Goal: Transaction & Acquisition: Download file/media

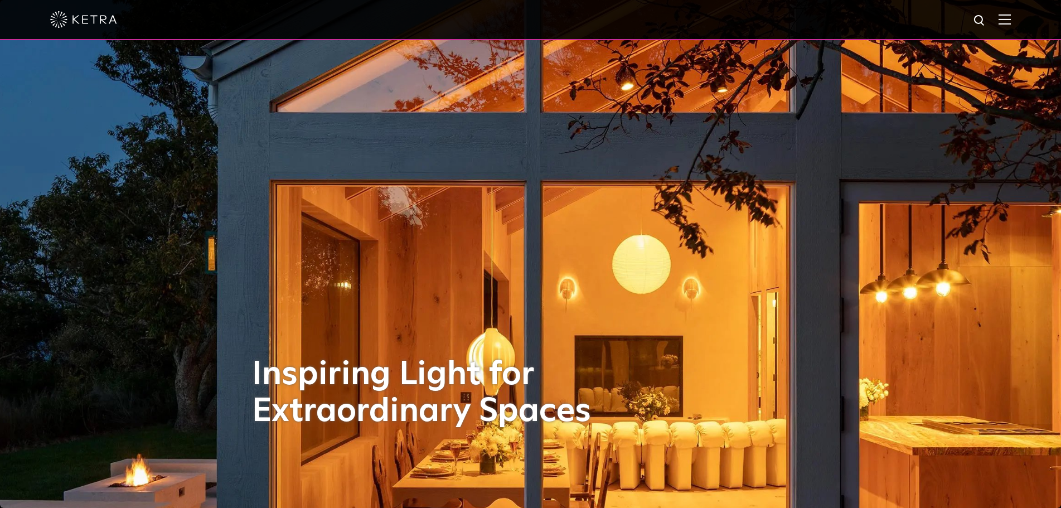
click at [1011, 24] on img at bounding box center [1005, 19] width 12 height 11
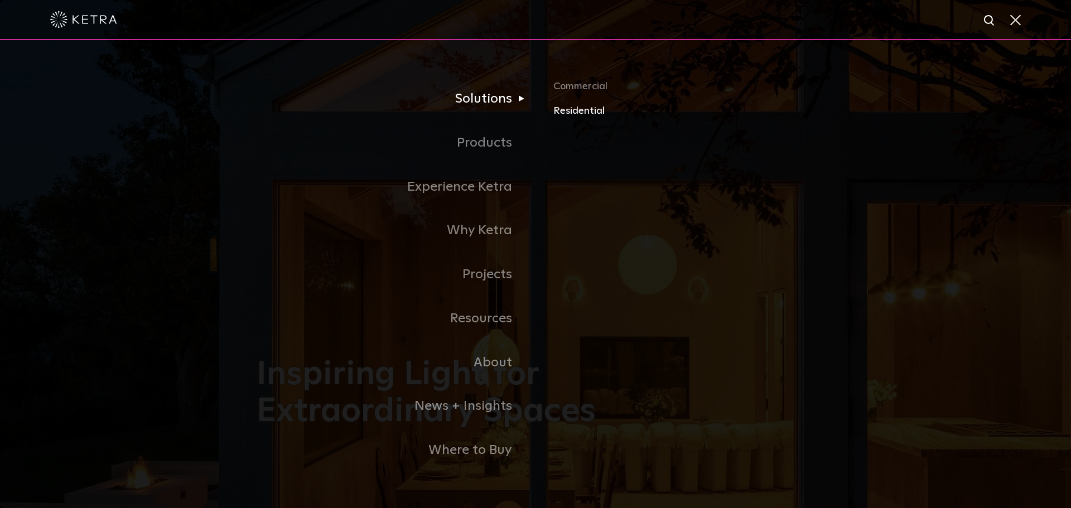
click at [589, 113] on link "Residential" at bounding box center [683, 111] width 261 height 16
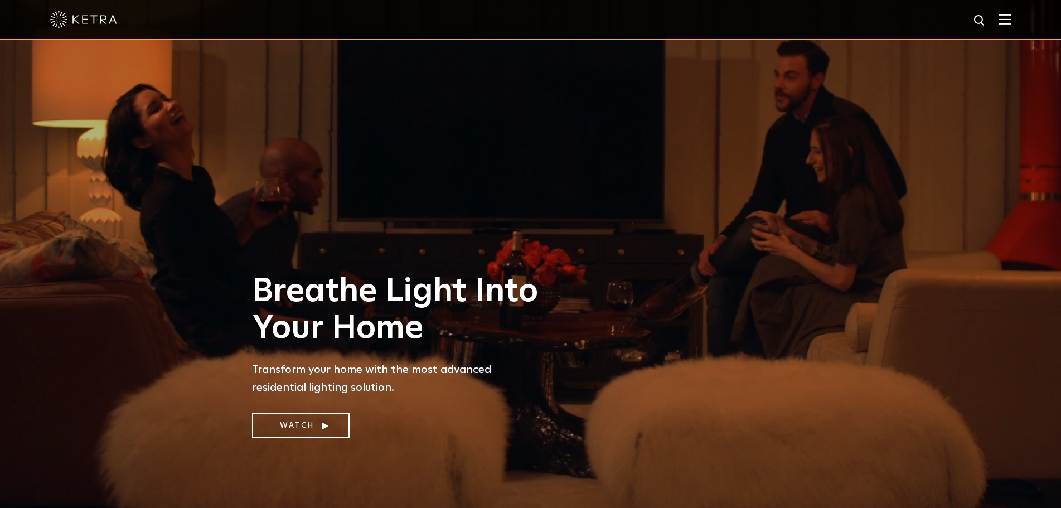
click at [1011, 19] on img at bounding box center [1005, 19] width 12 height 11
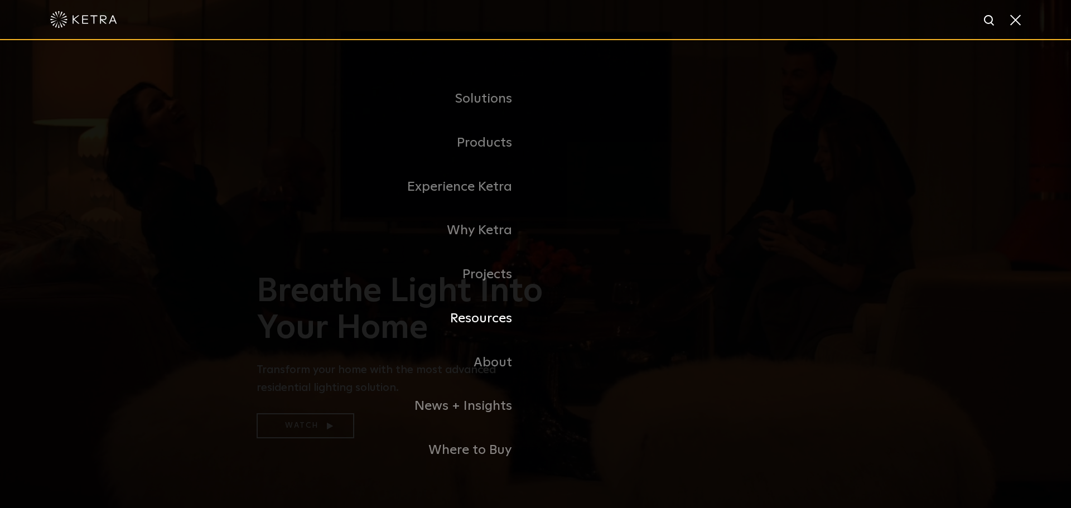
click at [481, 320] on link "Resources" at bounding box center [395, 319] width 279 height 44
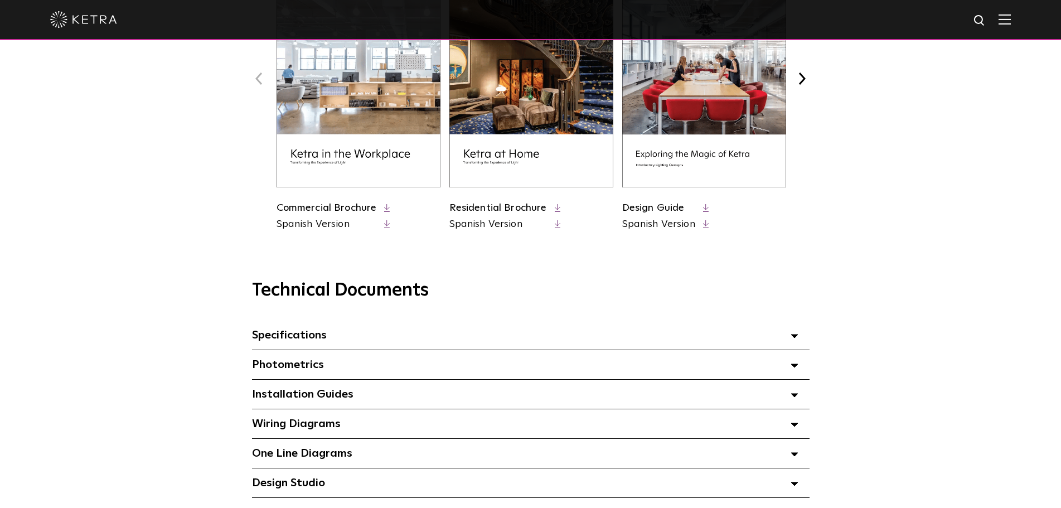
scroll to position [613, 0]
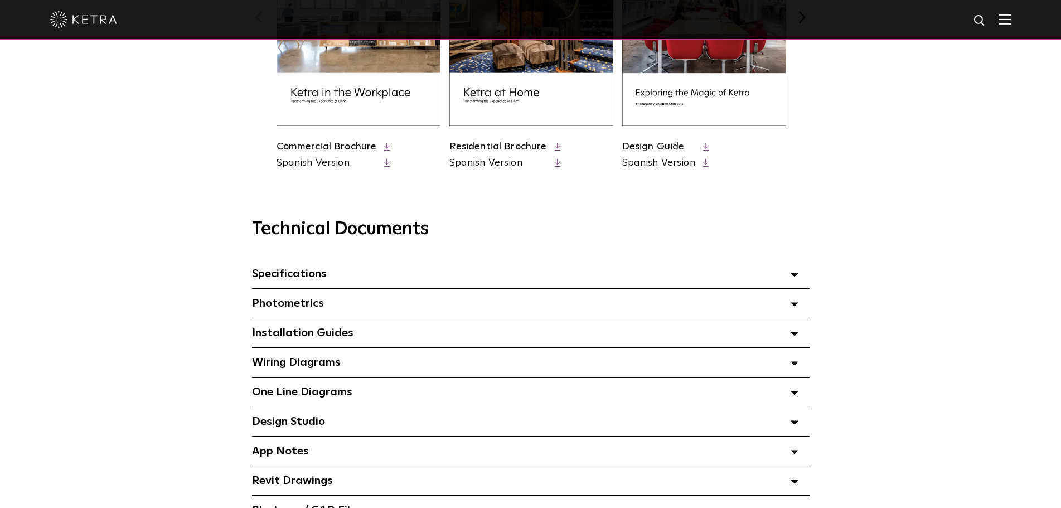
click at [791, 277] on icon at bounding box center [795, 275] width 8 height 4
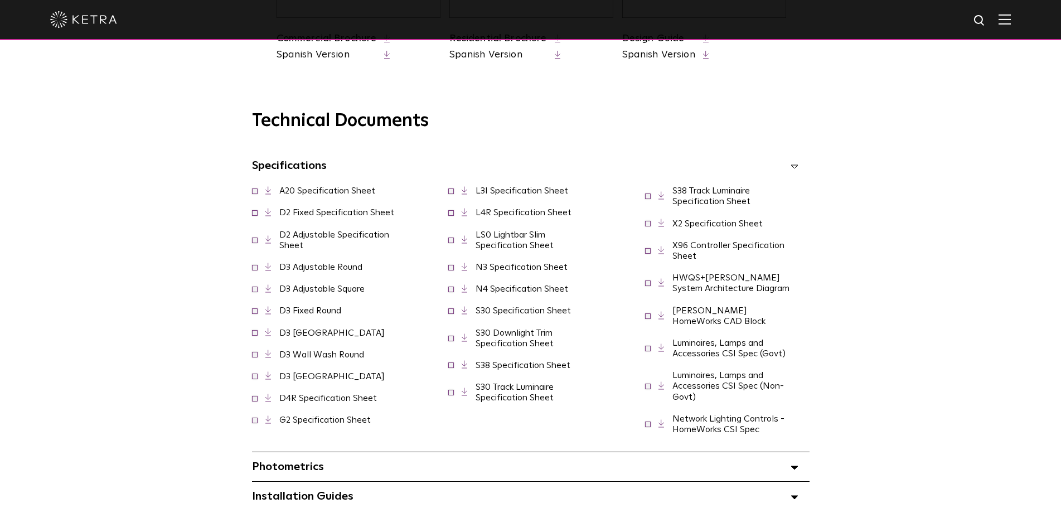
scroll to position [725, 0]
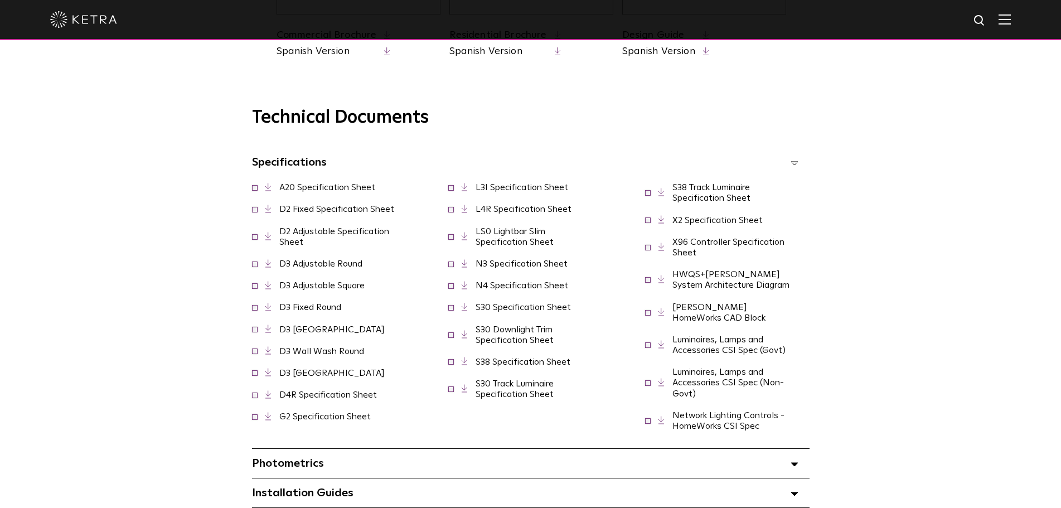
click at [336, 396] on link "D4R Specification Sheet" at bounding box center [328, 394] width 98 height 9
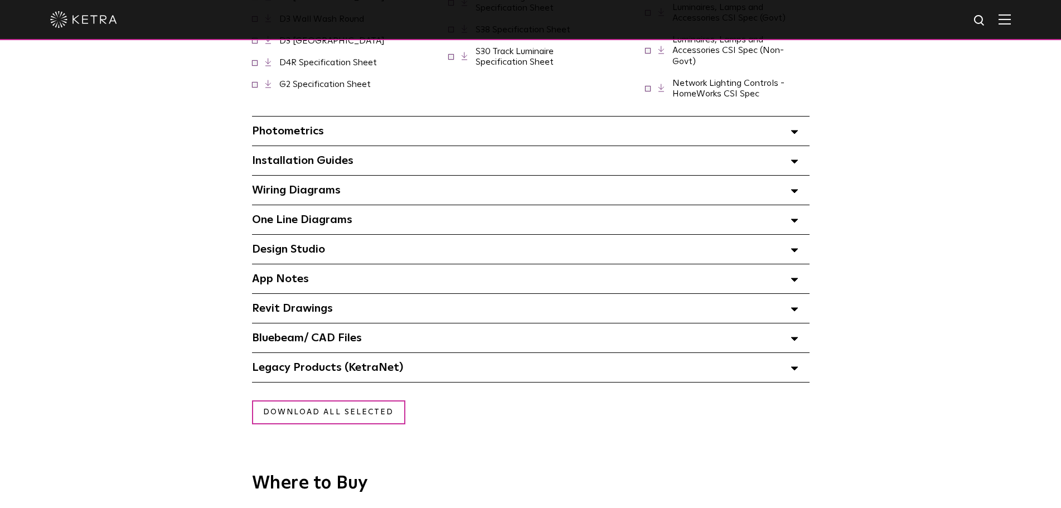
scroll to position [1059, 0]
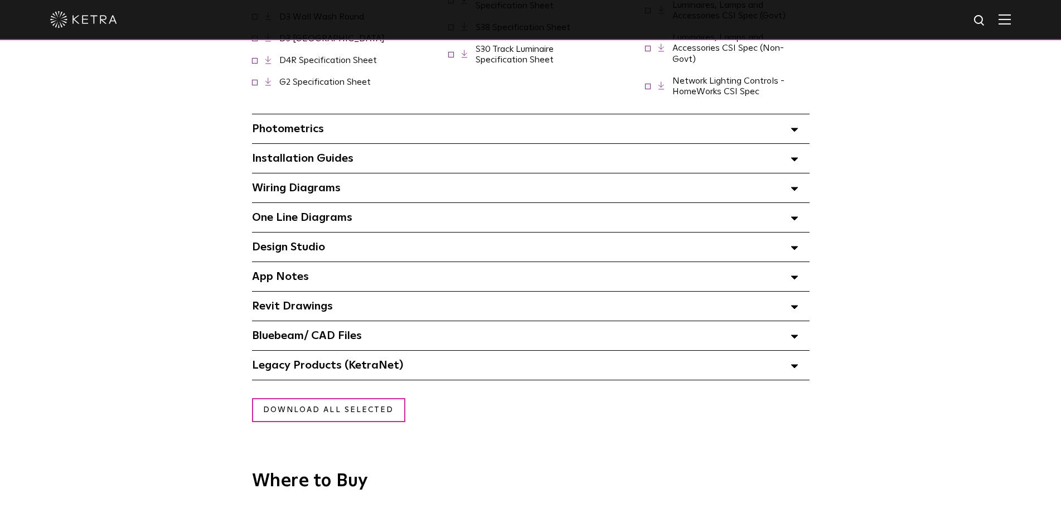
click at [300, 272] on span "App Notes Select checkboxes to use the bulk download option below" at bounding box center [280, 276] width 57 height 11
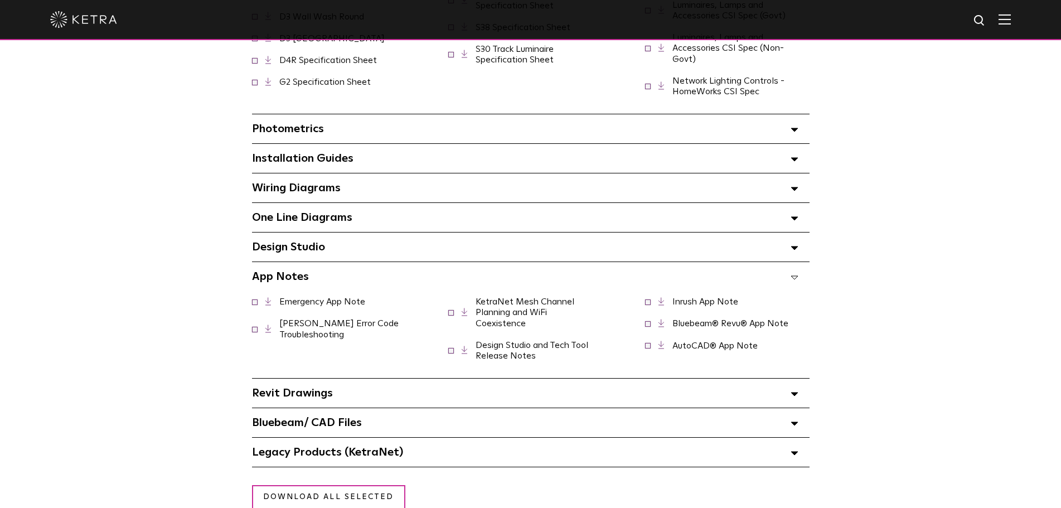
click at [712, 298] on link "Inrush App Note" at bounding box center [705, 301] width 66 height 9
click at [327, 214] on span "One Line Diagrams Select checkboxes to use the bulk download option below" at bounding box center [302, 217] width 100 height 11
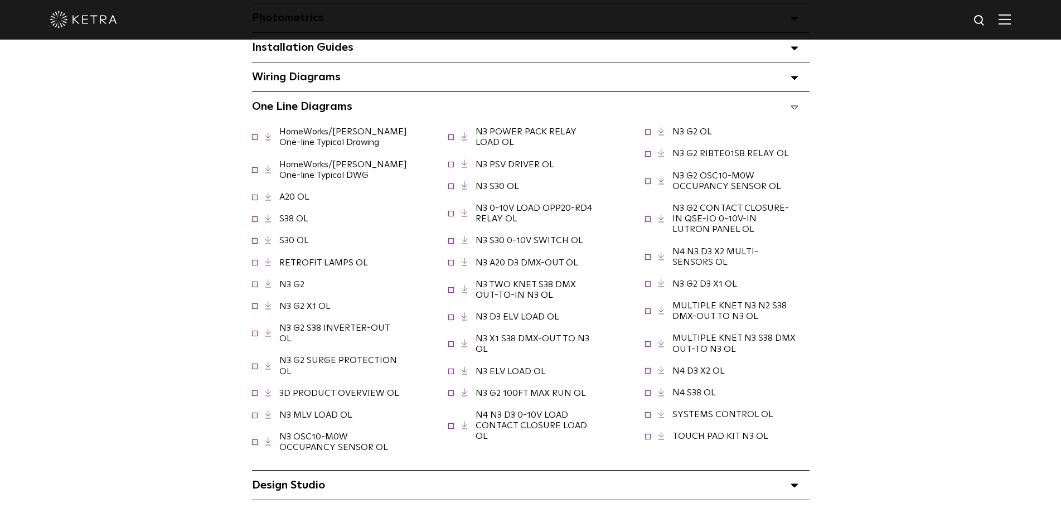
scroll to position [1171, 0]
click at [296, 192] on link "A20 OL" at bounding box center [294, 196] width 30 height 9
click at [321, 134] on link "HomeWorks/Ketra One-line Typical Drawing" at bounding box center [343, 137] width 128 height 20
click at [327, 91] on div "One Line Diagrams Select checkboxes to use the bulk download option below" at bounding box center [531, 105] width 558 height 29
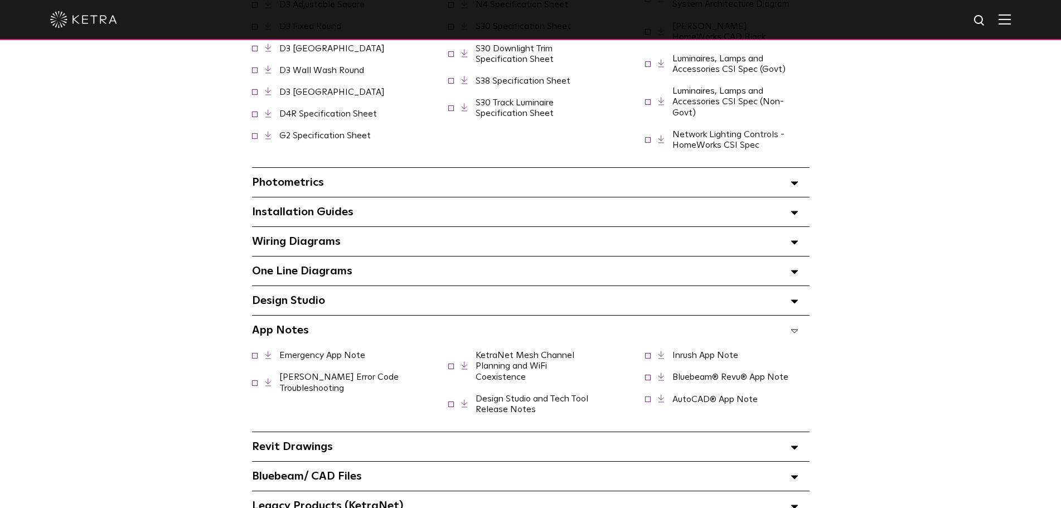
scroll to position [1004, 0]
click at [339, 238] on span "Wiring Diagrams Select checkboxes to use the bulk download option below" at bounding box center [296, 243] width 89 height 11
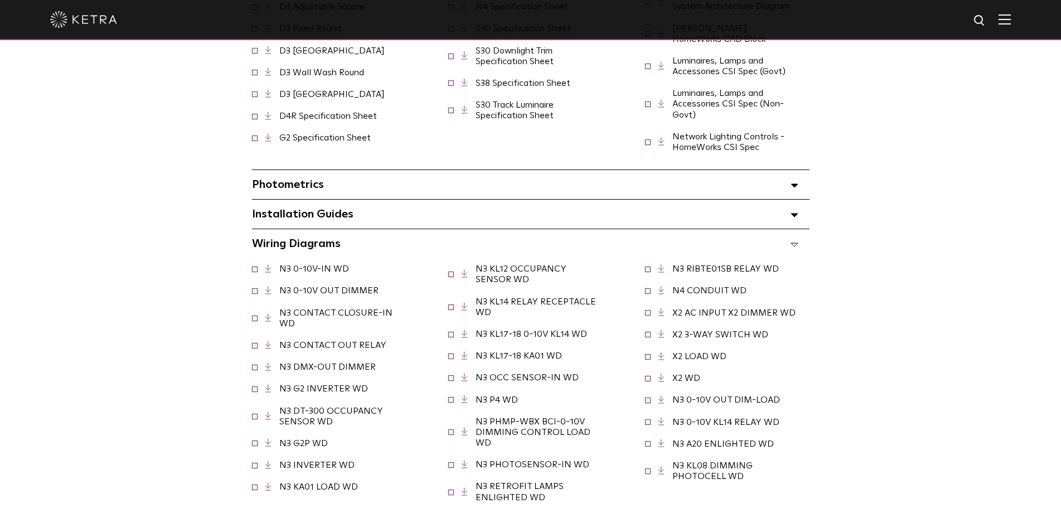
click at [347, 235] on div "Wiring Diagrams Select checkboxes to use the bulk download option below" at bounding box center [531, 243] width 558 height 29
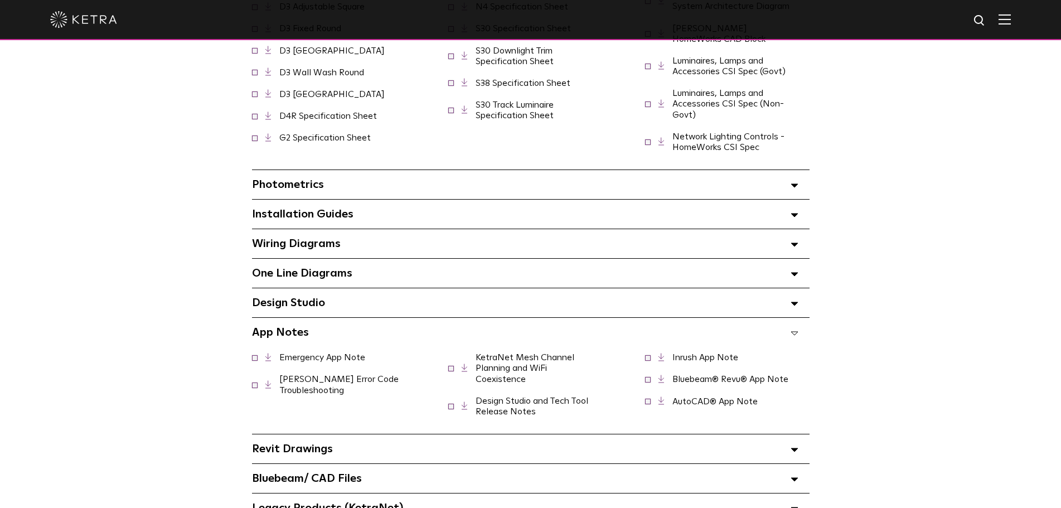
click at [325, 308] on div "Design Studio Select checkboxes to use the bulk download option below" at bounding box center [531, 302] width 558 height 29
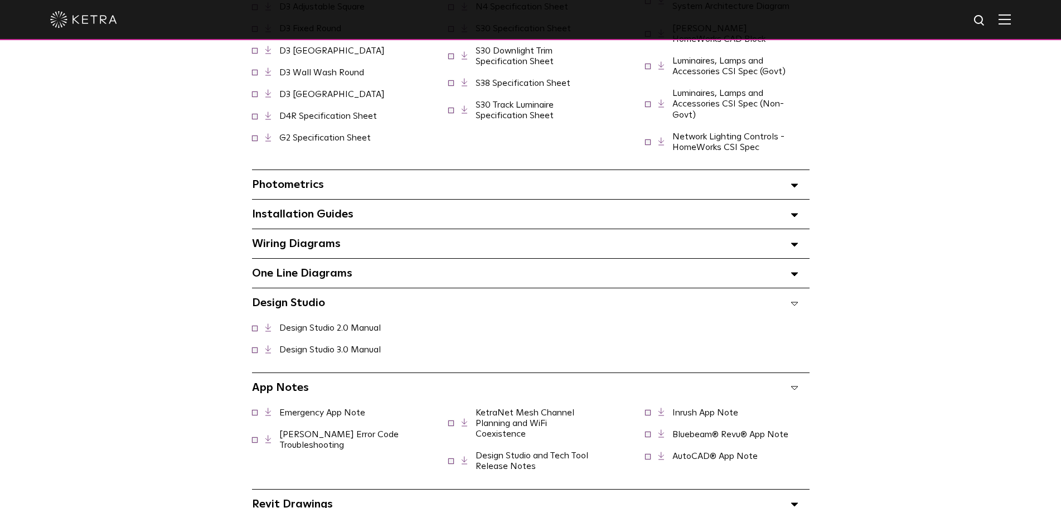
click at [332, 303] on div "Design Studio Select checkboxes to use the bulk download option below" at bounding box center [531, 302] width 558 height 29
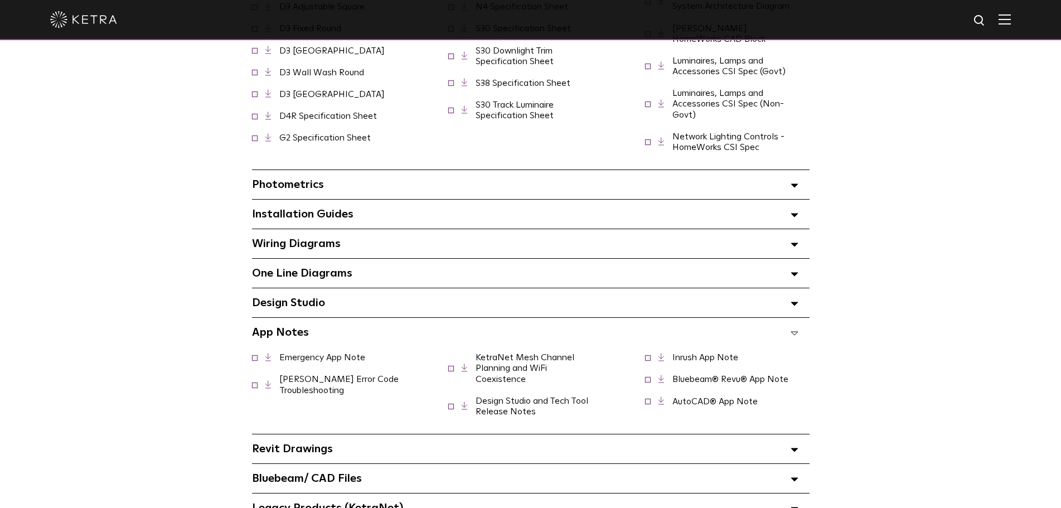
click at [289, 327] on span "App Notes Select checkboxes to use the bulk download option below" at bounding box center [280, 332] width 57 height 11
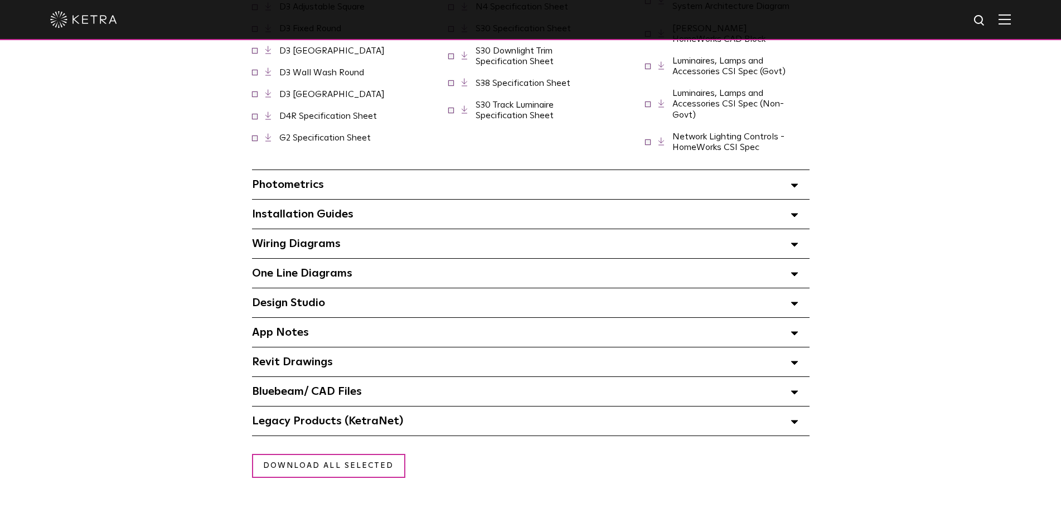
click at [339, 209] on span "Installation Guides Select checkboxes to use the bulk download option below" at bounding box center [302, 214] width 101 height 11
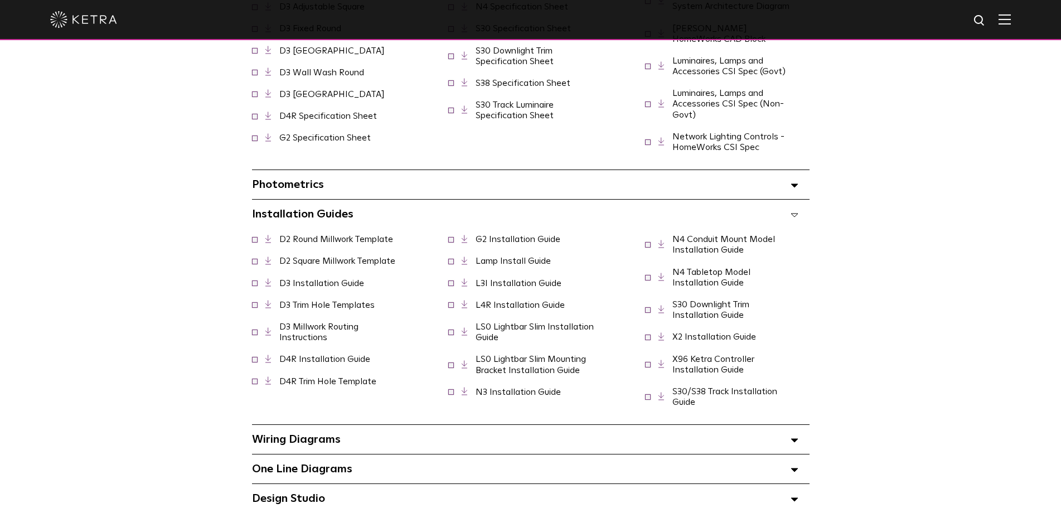
click at [507, 258] on link "Lamp Install Guide" at bounding box center [513, 260] width 75 height 9
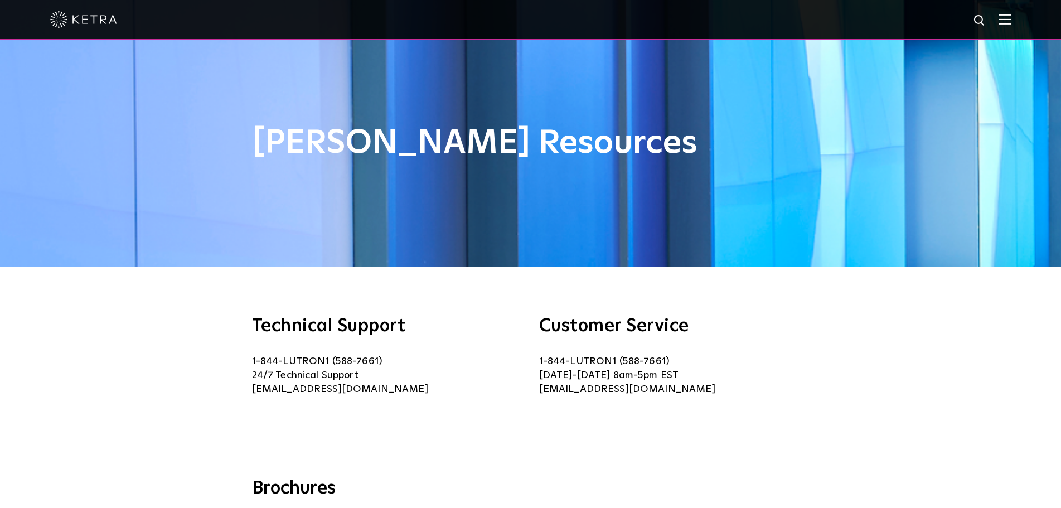
scroll to position [0, 0]
